Goal: Task Accomplishment & Management: Manage account settings

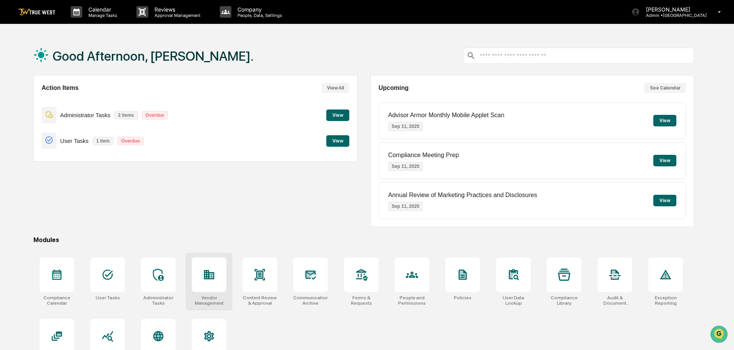
click at [208, 278] on icon at bounding box center [209, 275] width 12 height 12
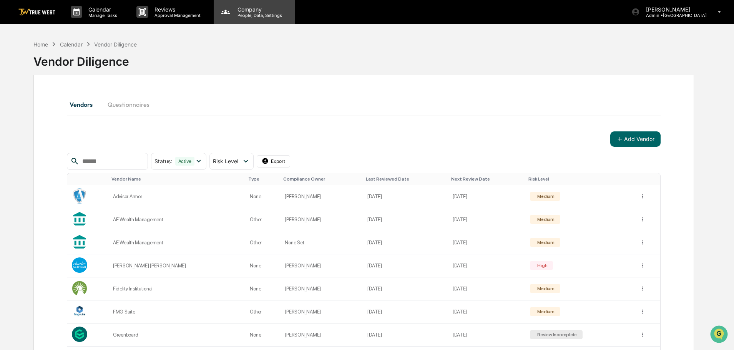
click at [251, 17] on p "People, Data, Settings" at bounding box center [258, 15] width 55 height 5
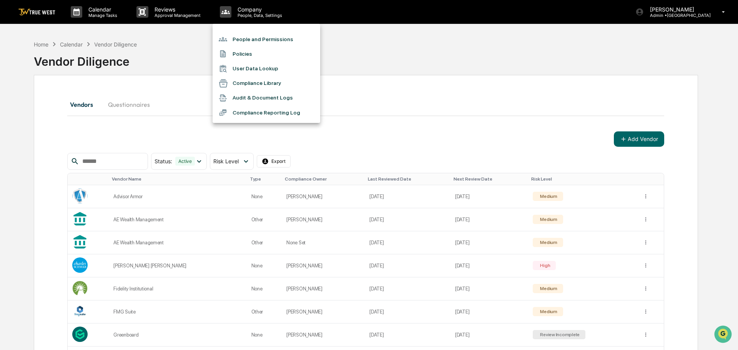
click at [250, 36] on li "People and Permissions" at bounding box center [267, 39] width 108 height 15
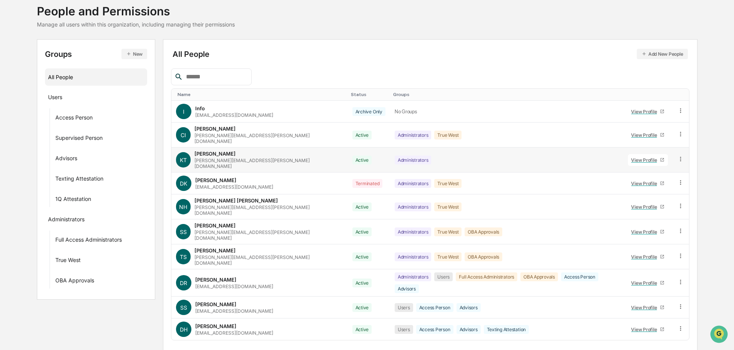
scroll to position [51, 0]
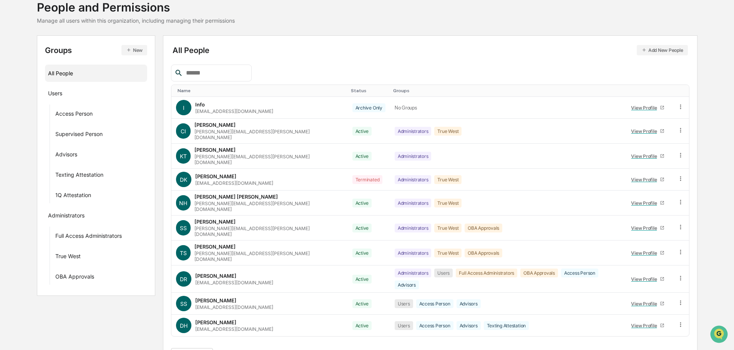
click at [269, 350] on button ">" at bounding box center [267, 355] width 8 height 7
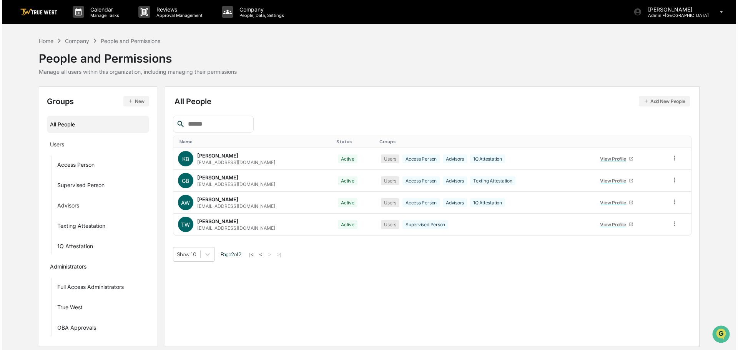
scroll to position [0, 0]
